Goal: Transaction & Acquisition: Purchase product/service

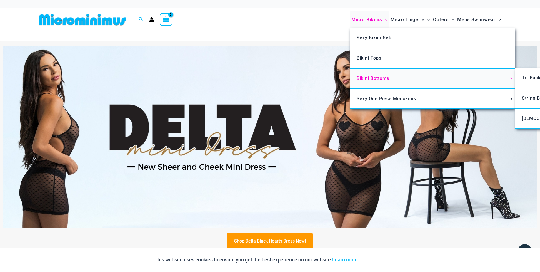
click at [377, 78] on span "Bikini Bottoms" at bounding box center [373, 78] width 33 height 5
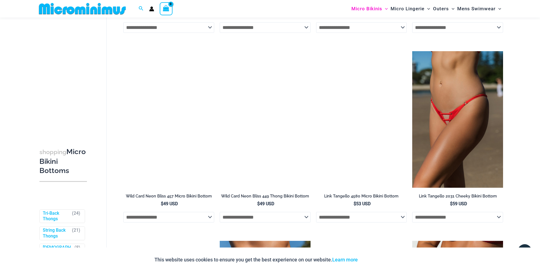
scroll to position [639, 0]
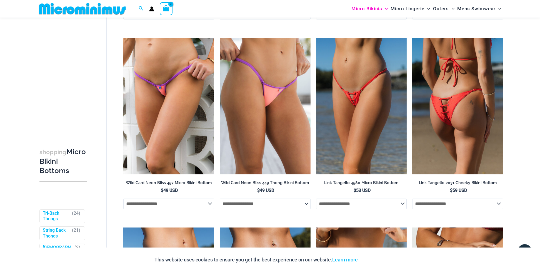
click at [470, 140] on img at bounding box center [458, 106] width 91 height 136
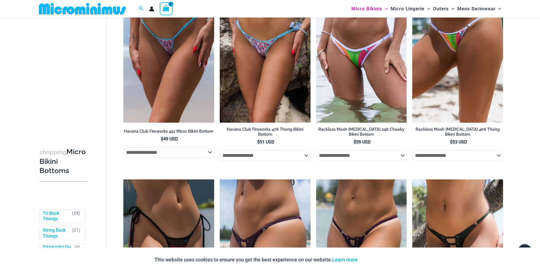
scroll to position [1592, 0]
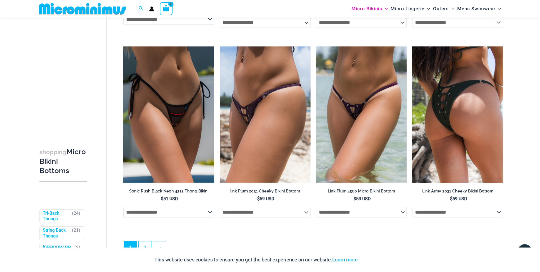
click at [464, 162] on img at bounding box center [458, 114] width 91 height 136
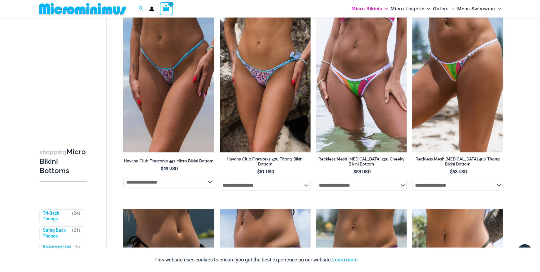
scroll to position [0, 0]
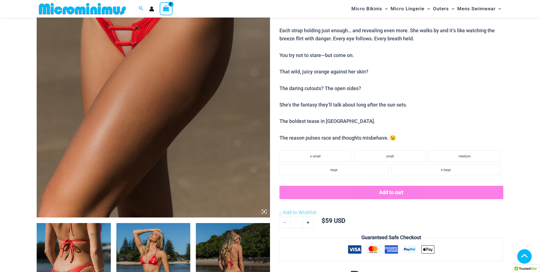
scroll to position [310, 0]
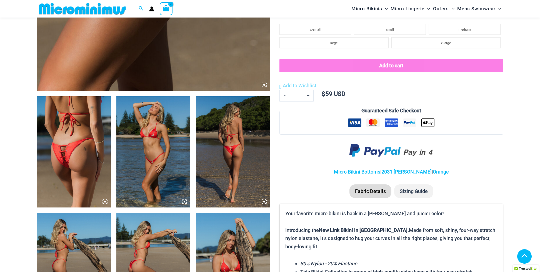
click at [232, 96] on img at bounding box center [233, 151] width 74 height 111
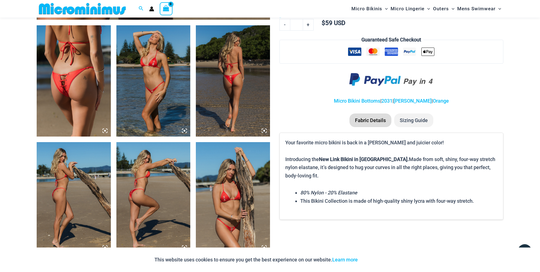
click at [241, 99] on img at bounding box center [233, 80] width 74 height 111
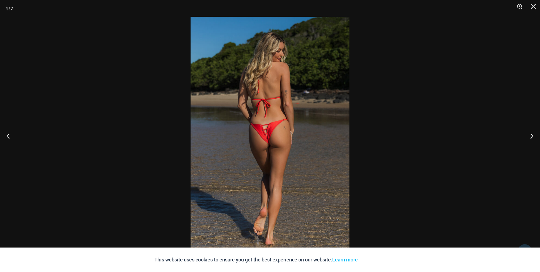
click at [284, 108] on img at bounding box center [270, 136] width 159 height 239
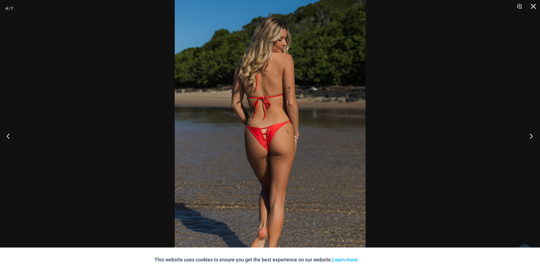
click at [530, 133] on button "Next" at bounding box center [530, 136] width 21 height 28
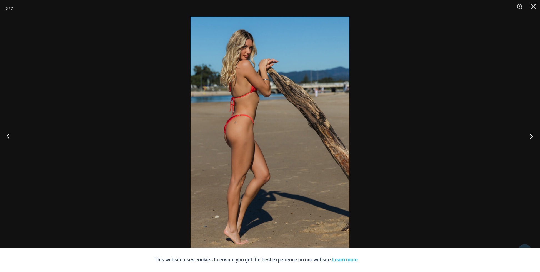
click at [530, 133] on button "Next" at bounding box center [530, 136] width 21 height 28
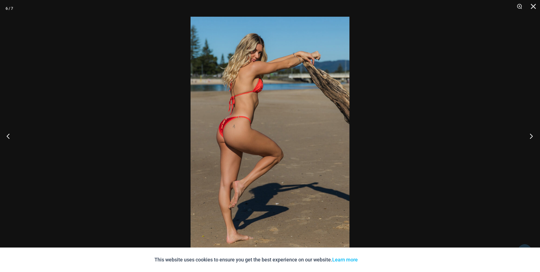
click at [530, 133] on button "Next" at bounding box center [530, 136] width 21 height 28
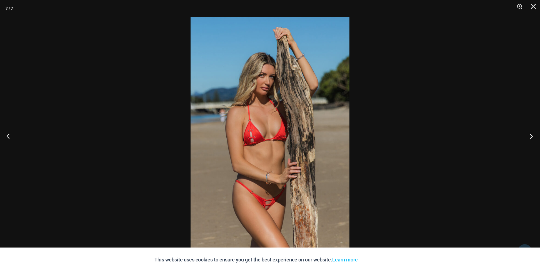
click at [530, 133] on button "Next" at bounding box center [530, 136] width 21 height 28
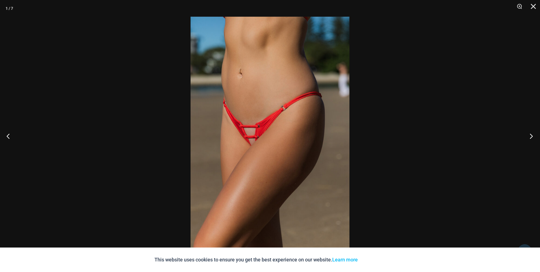
click at [530, 133] on button "Next" at bounding box center [530, 136] width 21 height 28
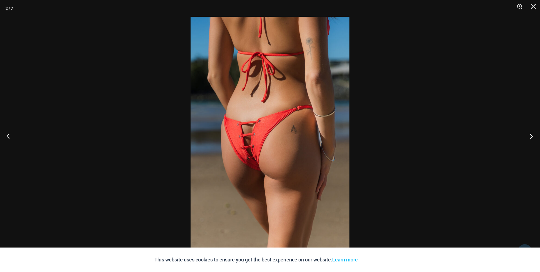
click at [530, 133] on button "Next" at bounding box center [530, 136] width 21 height 28
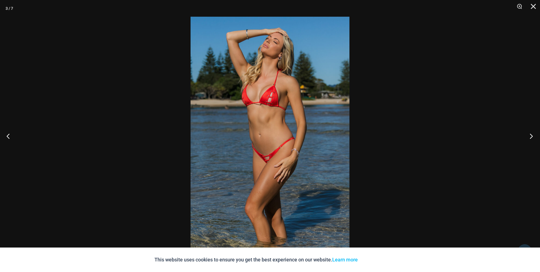
click at [530, 133] on button "Next" at bounding box center [530, 136] width 21 height 28
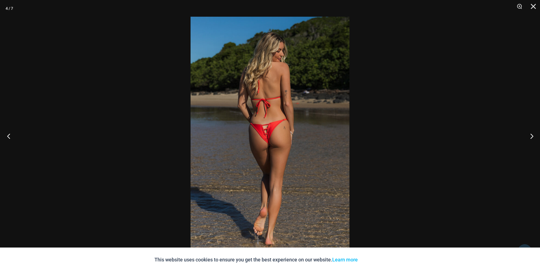
click at [10, 137] on button "Previous" at bounding box center [10, 136] width 21 height 28
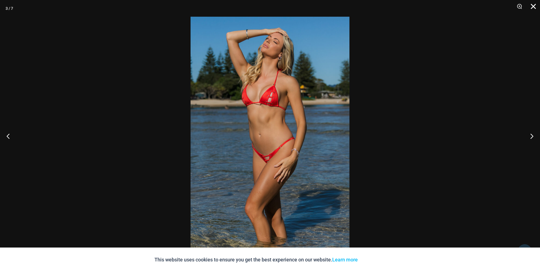
click at [535, 7] on button "Close" at bounding box center [532, 8] width 14 height 17
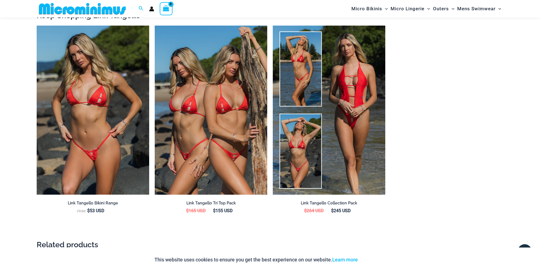
scroll to position [628, 0]
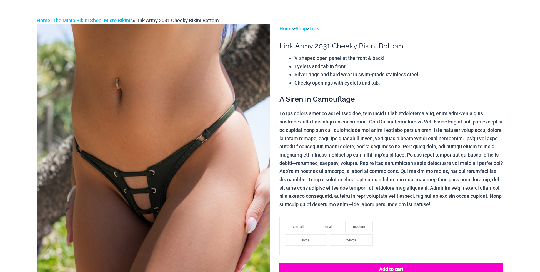
scroll to position [86, 0]
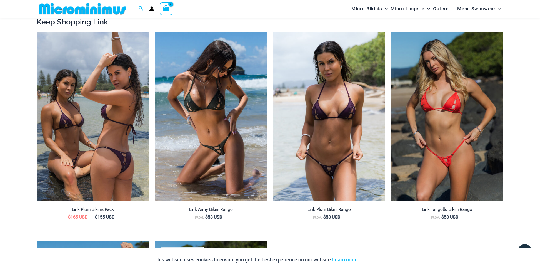
scroll to position [168, 0]
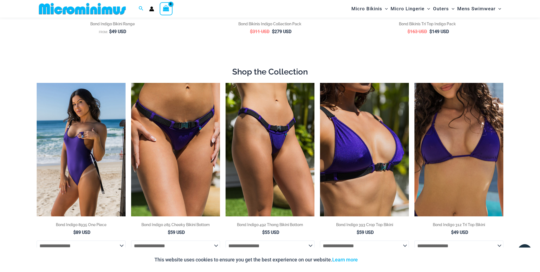
scroll to position [286, 0]
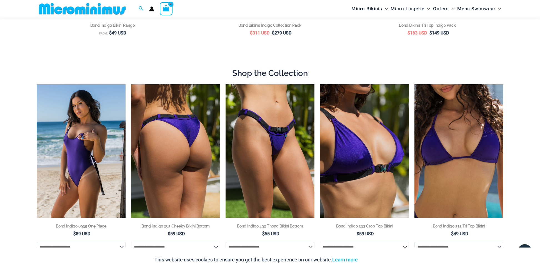
click at [194, 198] on img at bounding box center [175, 150] width 89 height 133
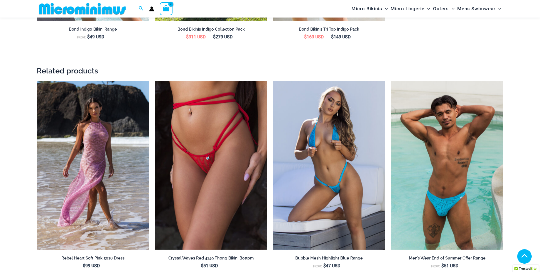
scroll to position [238, 0]
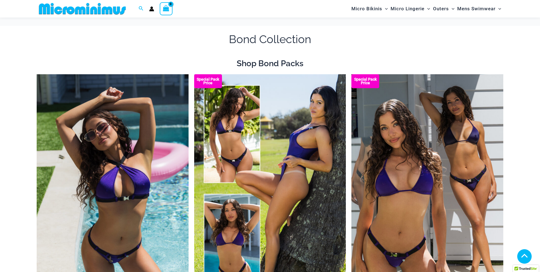
scroll to position [281, 0]
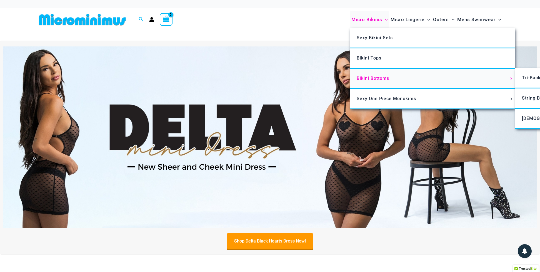
click at [371, 80] on span "Bikini Bottoms" at bounding box center [373, 78] width 33 height 5
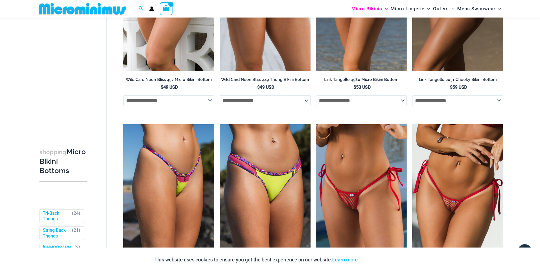
scroll to position [636, 0]
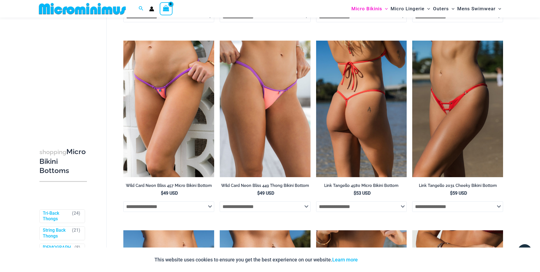
click at [361, 169] on img at bounding box center [361, 109] width 91 height 136
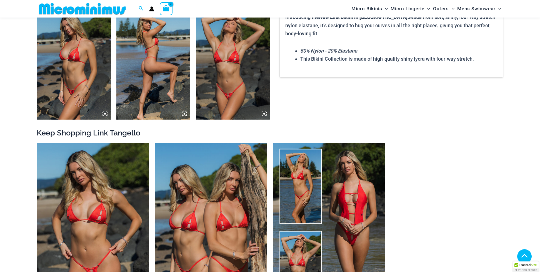
scroll to position [604, 0]
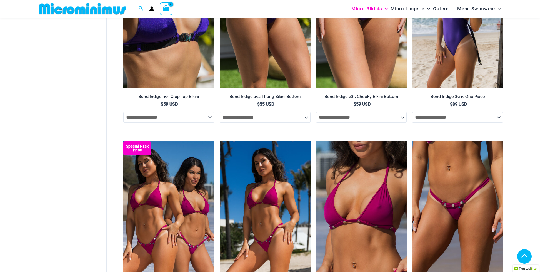
scroll to position [1517, 0]
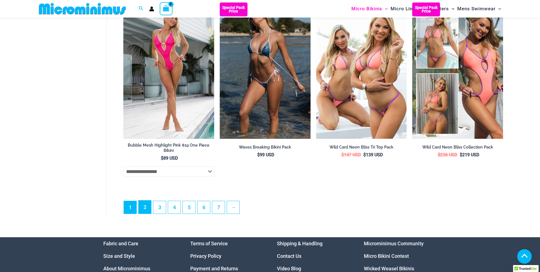
click at [147, 214] on link "2" at bounding box center [145, 206] width 13 height 13
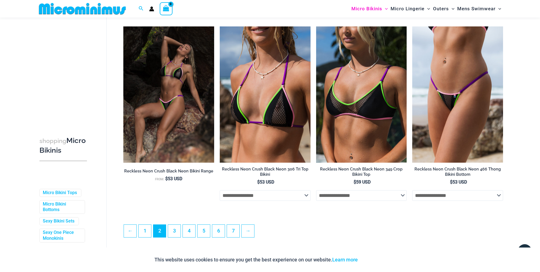
scroll to position [1490, 0]
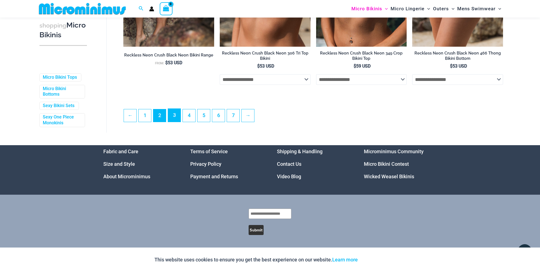
click at [171, 116] on link "3" at bounding box center [174, 115] width 13 height 13
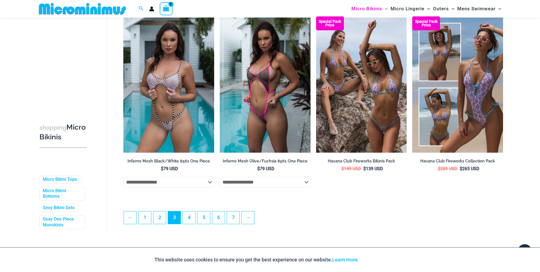
scroll to position [1472, 0]
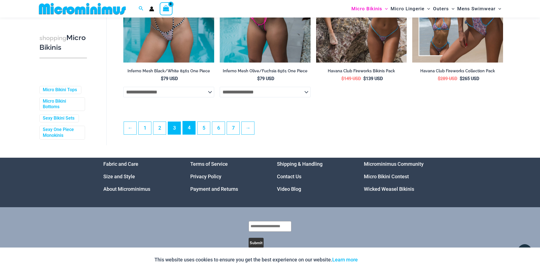
click at [191, 134] on link "4" at bounding box center [189, 127] width 13 height 13
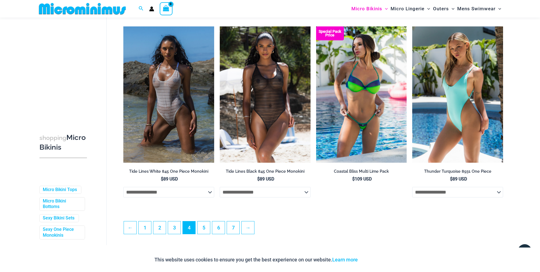
scroll to position [1380, 0]
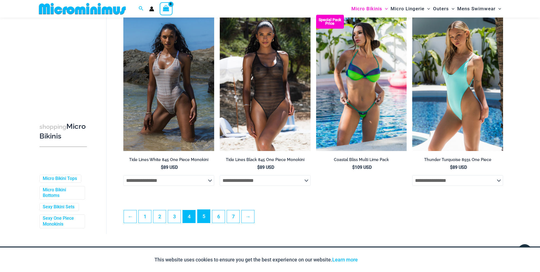
click at [205, 222] on link "5" at bounding box center [204, 216] width 13 height 13
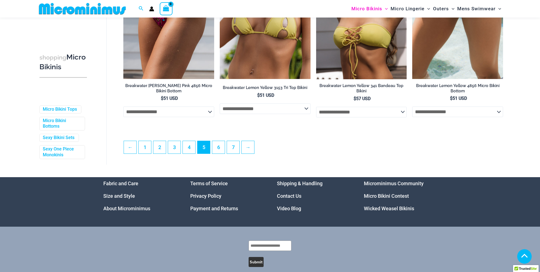
scroll to position [1476, 0]
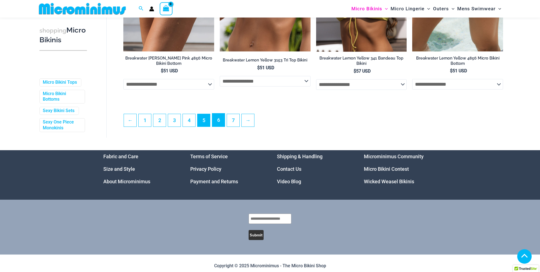
click at [219, 118] on link "6" at bounding box center [218, 119] width 13 height 13
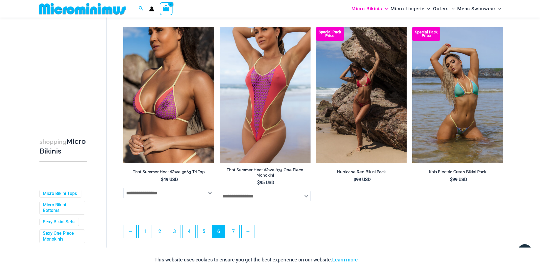
scroll to position [1442, 0]
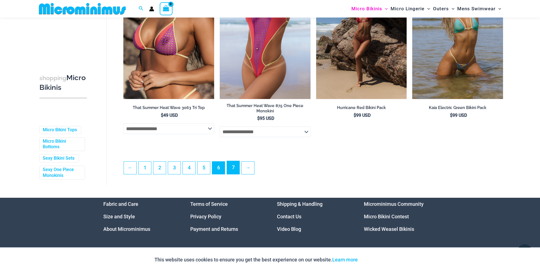
click at [237, 172] on link "7" at bounding box center [233, 167] width 13 height 13
